Goal: Task Accomplishment & Management: Use online tool/utility

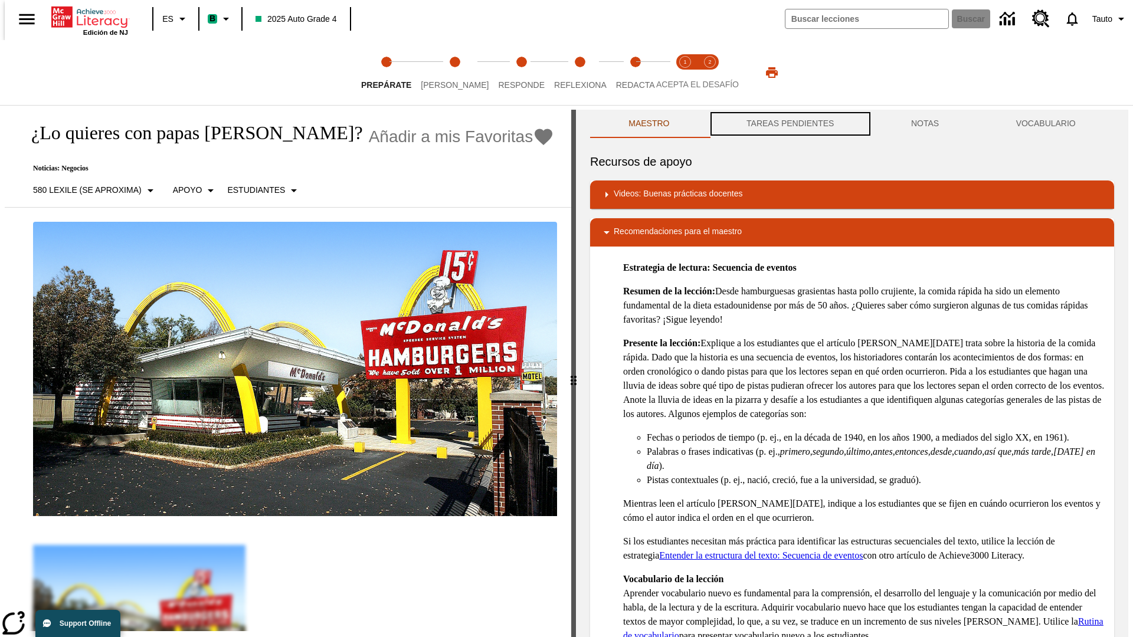
click at [789, 124] on button "TAREAS PENDIENTES" at bounding box center [790, 124] width 165 height 28
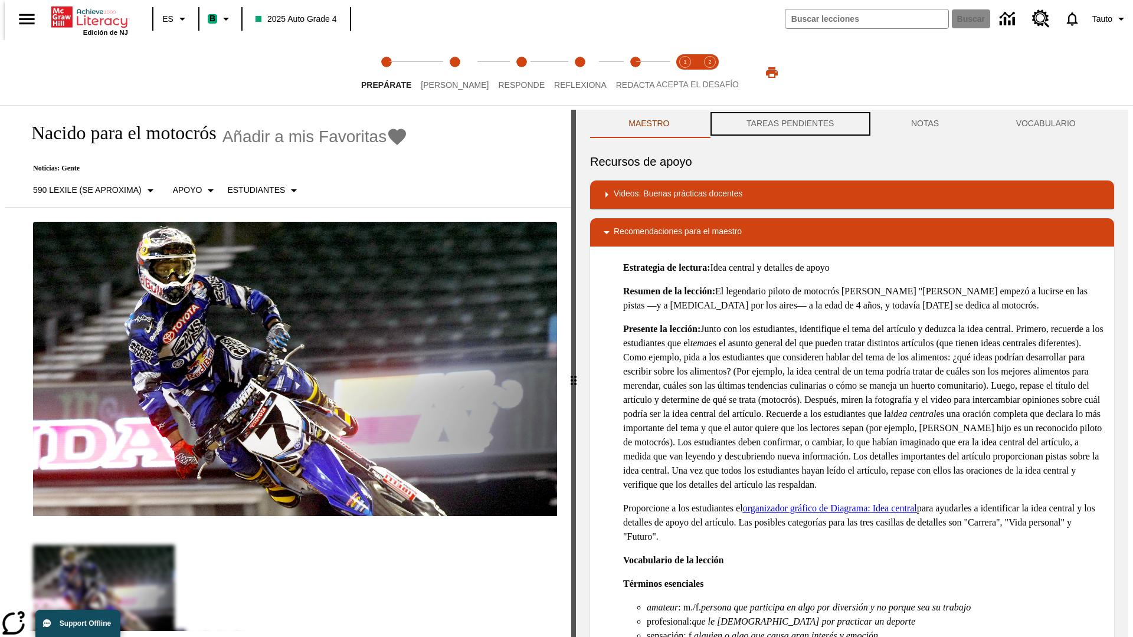
click at [789, 124] on button "TAREAS PENDIENTES" at bounding box center [790, 124] width 165 height 28
